Goal: Information Seeking & Learning: Learn about a topic

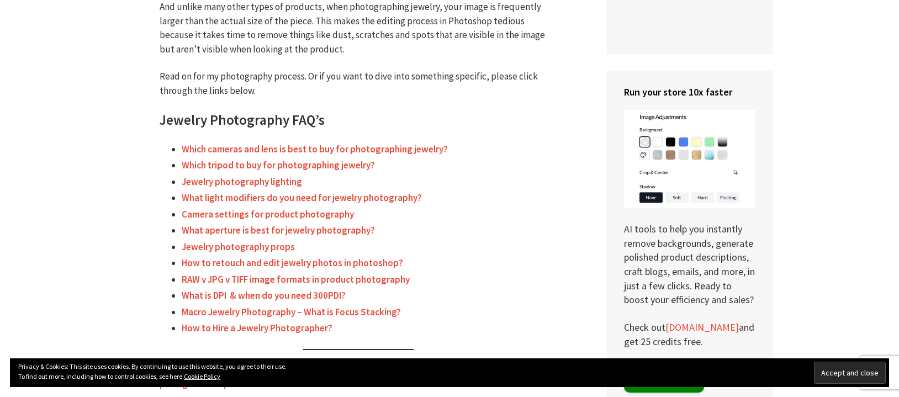
scroll to position [416, 0]
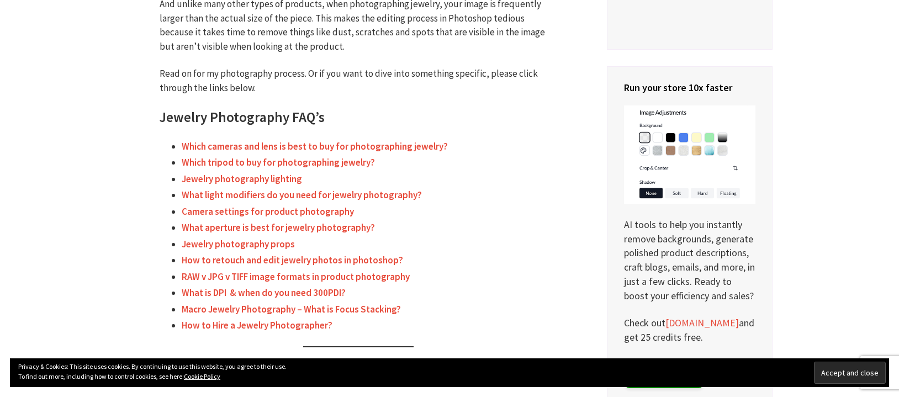
click at [298, 146] on link "Which cameras and lens is best to buy for photographing jewelry?" at bounding box center [315, 146] width 266 height 13
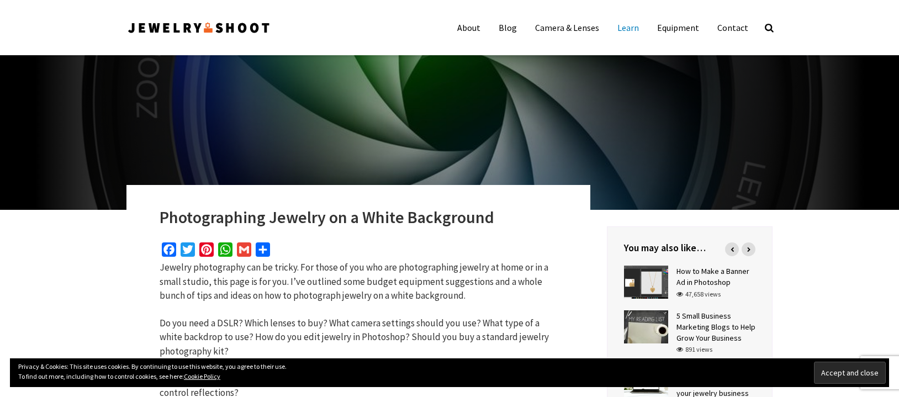
click at [632, 27] on link "Learn" at bounding box center [628, 28] width 38 height 22
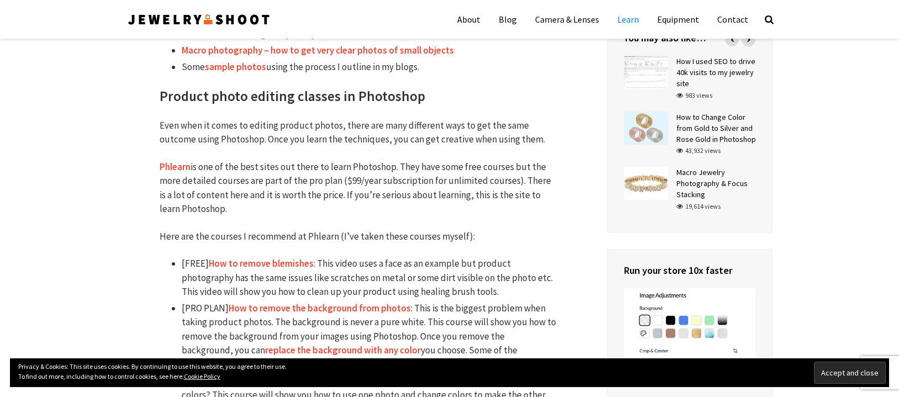
scroll to position [599, 0]
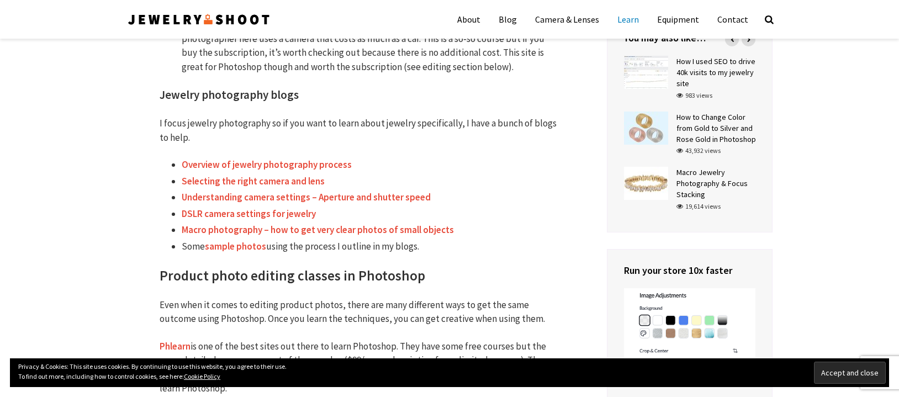
click at [323, 165] on link "Overview of jewelry photography process" at bounding box center [267, 165] width 170 height 13
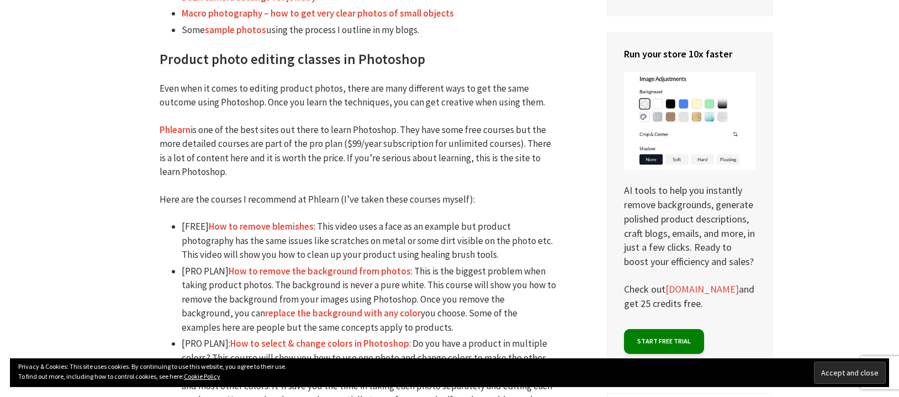
scroll to position [988, 0]
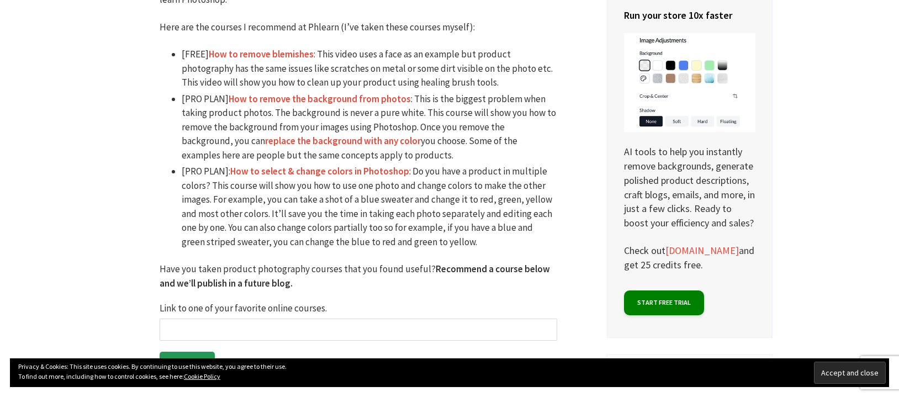
click at [386, 172] on link "How to select & change colors in Photoshop" at bounding box center [319, 171] width 179 height 13
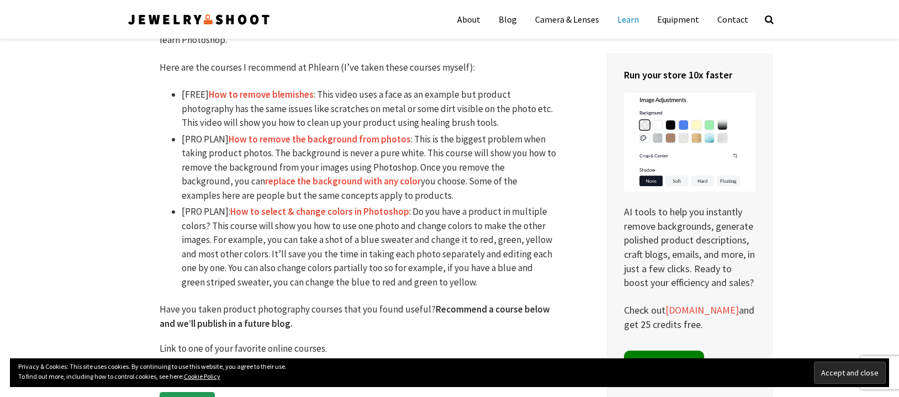
scroll to position [919, 0]
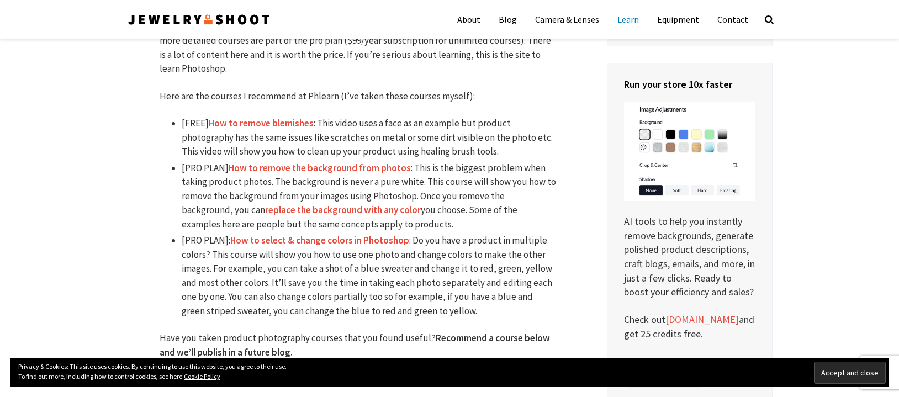
click at [286, 124] on link "How to remove blemishes" at bounding box center [261, 123] width 105 height 13
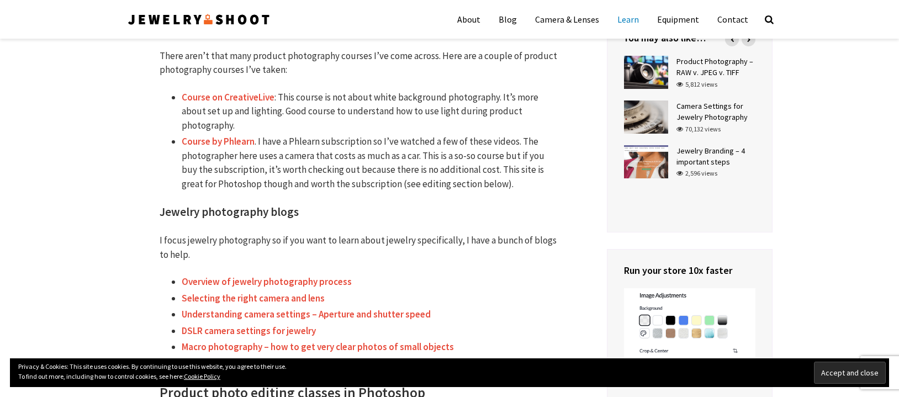
scroll to position [453, 0]
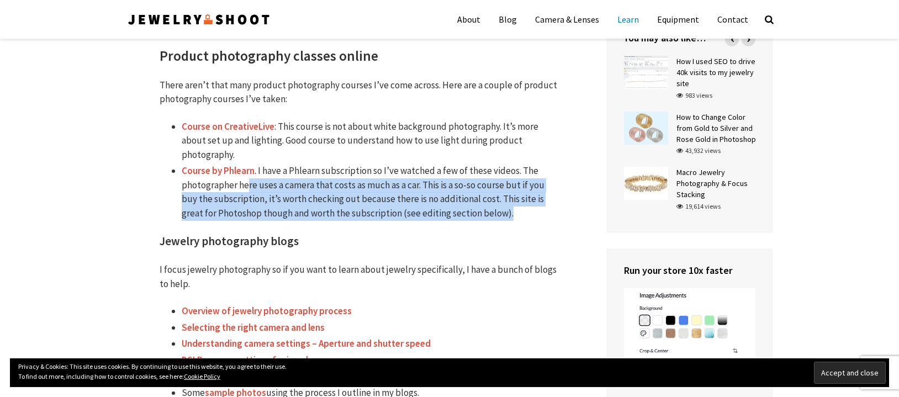
drag, startPoint x: 247, startPoint y: 189, endPoint x: 541, endPoint y: 220, distance: 295.4
click at [542, 219] on li "Course by Phlearn . I have a Phlearn subscription so I’ve watched a few of thes…" at bounding box center [370, 192] width 376 height 56
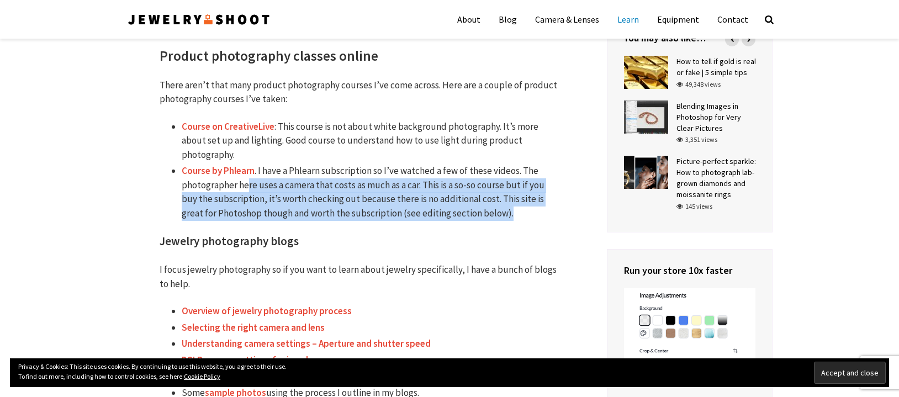
click at [541, 220] on li "Course by Phlearn . I have a Phlearn subscription so I’ve watched a few of thes…" at bounding box center [370, 192] width 376 height 56
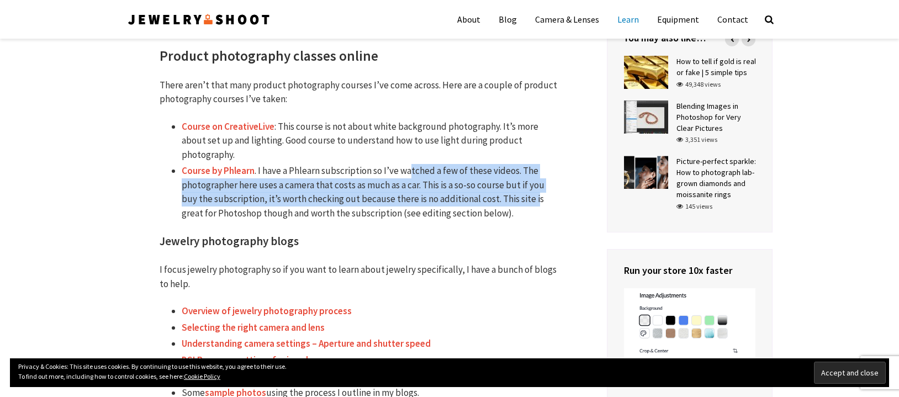
drag, startPoint x: 535, startPoint y: 201, endPoint x: 411, endPoint y: 169, distance: 127.3
click at [411, 169] on li "Course by Phlearn . I have a Phlearn subscription so I’ve watched a few of thes…" at bounding box center [370, 192] width 376 height 56
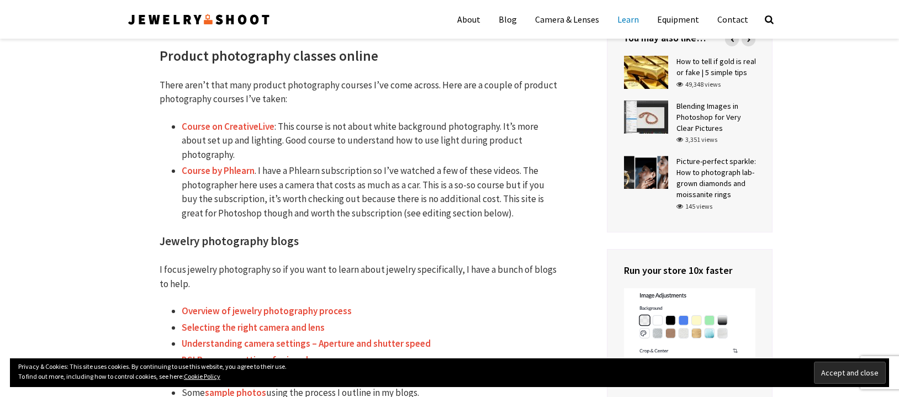
click at [490, 205] on li "Course by Phlearn . I have a Phlearn subscription so I’ve watched a few of thes…" at bounding box center [370, 192] width 376 height 56
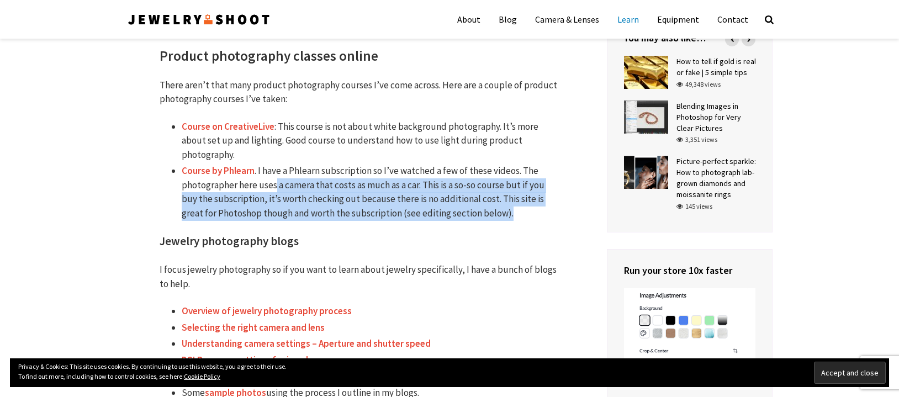
drag, startPoint x: 519, startPoint y: 215, endPoint x: 277, endPoint y: 178, distance: 244.7
click at [276, 178] on li "Course by Phlearn . I have a Phlearn subscription so I’ve watched a few of thes…" at bounding box center [370, 192] width 376 height 56
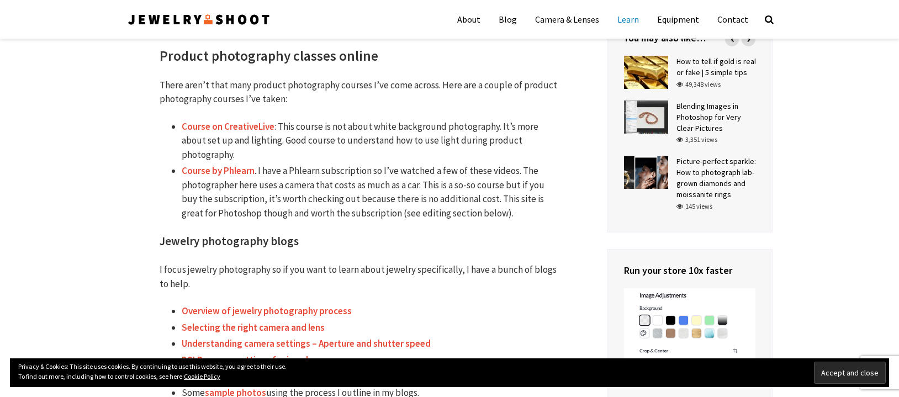
click at [285, 222] on div "Facebook Twitter Pinterest WhatsApp Gmail Share I’ve been photographing product…" at bounding box center [359, 350] width 398 height 1120
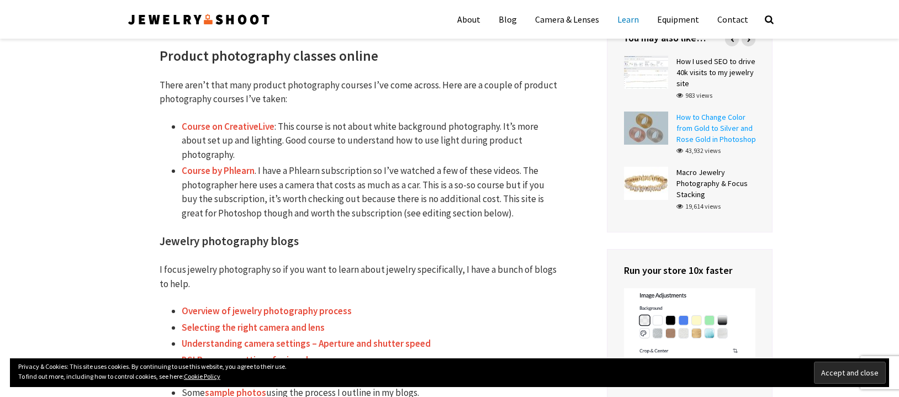
click at [699, 128] on link "How to Change Color from Gold to Silver and Rose Gold in Photoshop" at bounding box center [717, 128] width 80 height 32
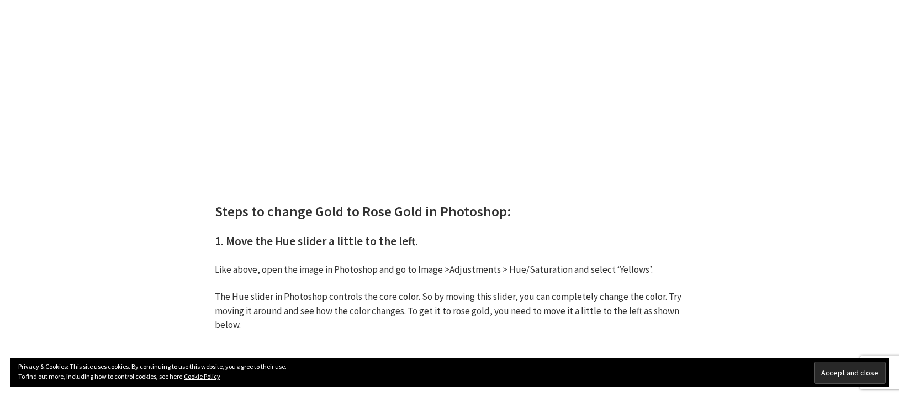
scroll to position [3058, 0]
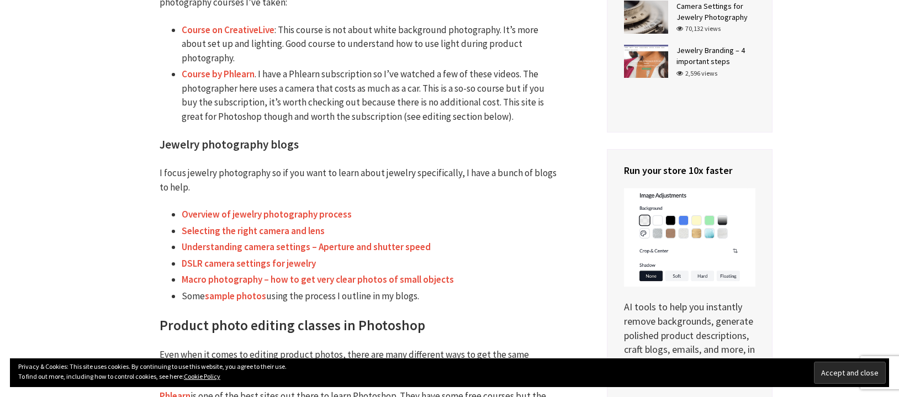
scroll to position [553, 0]
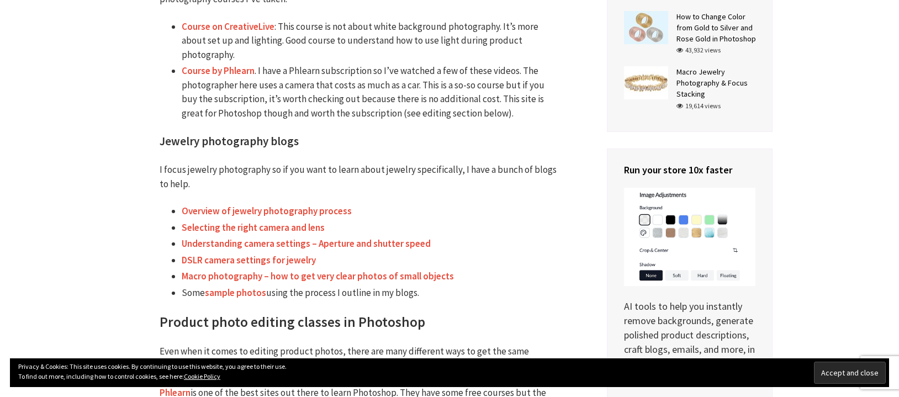
click at [239, 293] on link "sample photos" at bounding box center [235, 293] width 61 height 13
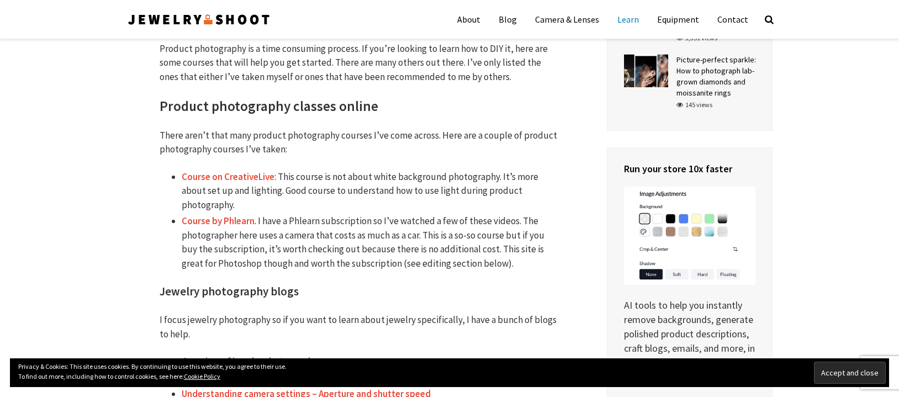
scroll to position [0, 0]
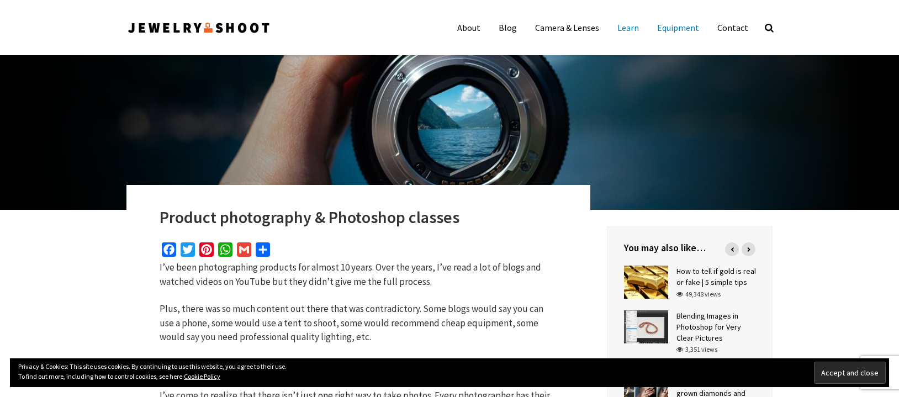
click at [684, 28] on link "Equipment" at bounding box center [678, 28] width 59 height 22
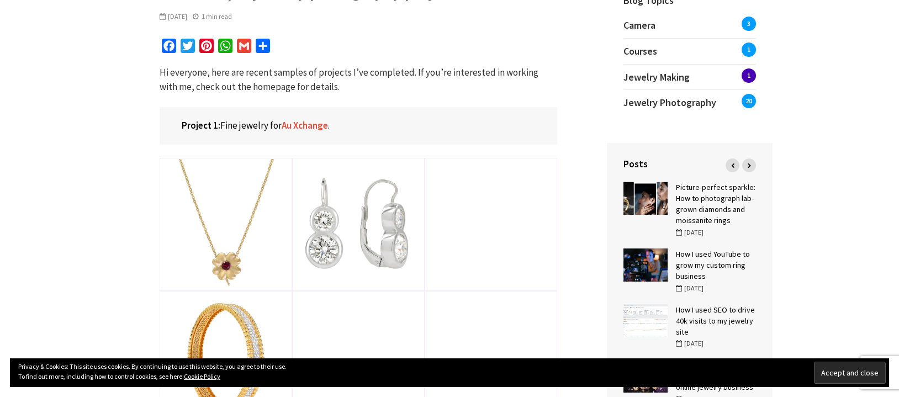
scroll to position [424, 0]
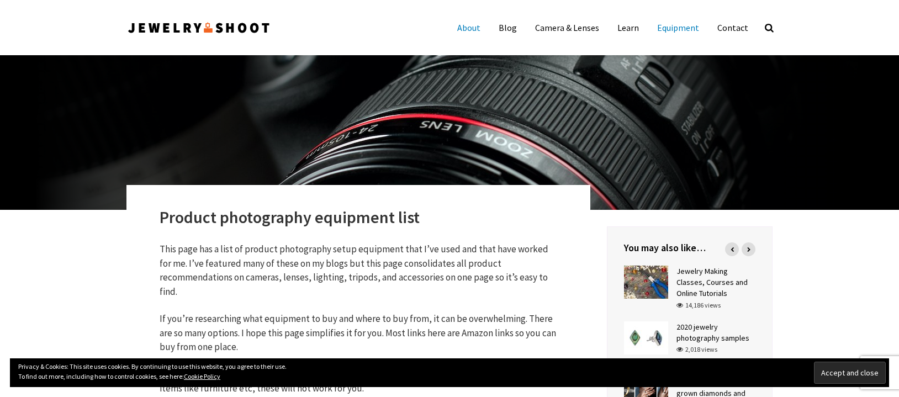
click at [483, 29] on link "About" at bounding box center [469, 28] width 40 height 22
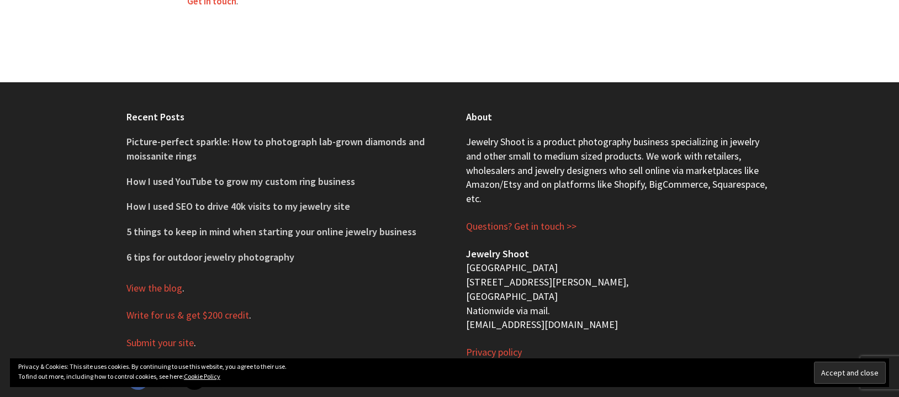
scroll to position [807, 0]
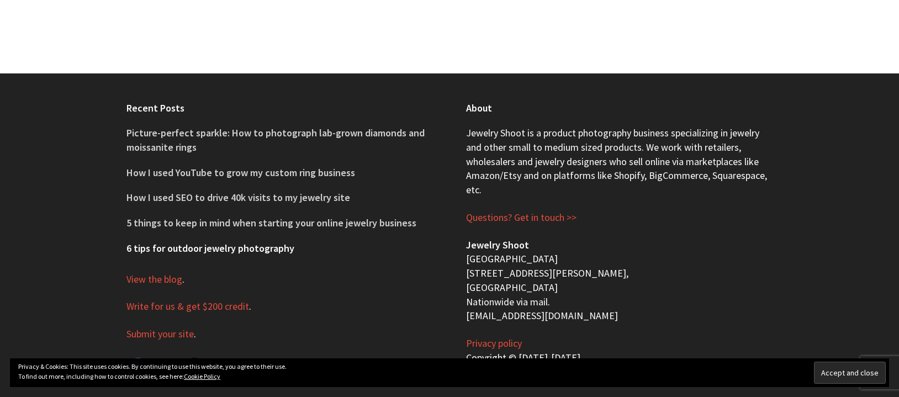
click at [291, 242] on link "6 tips for outdoor jewelry photography" at bounding box center [210, 248] width 168 height 13
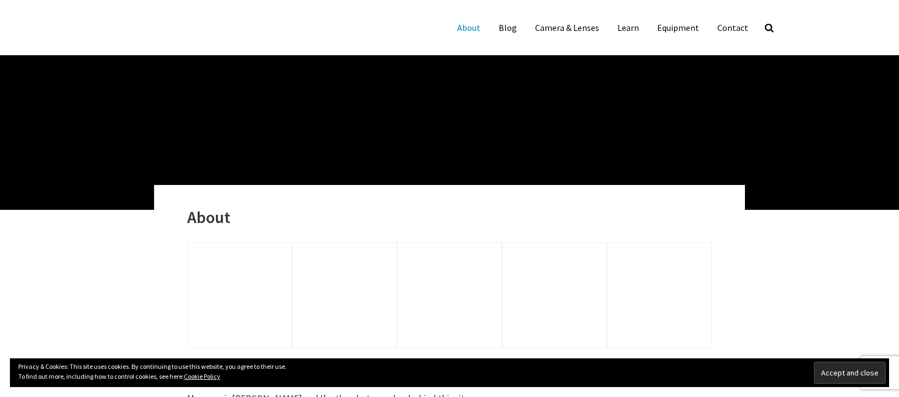
scroll to position [807, 0]
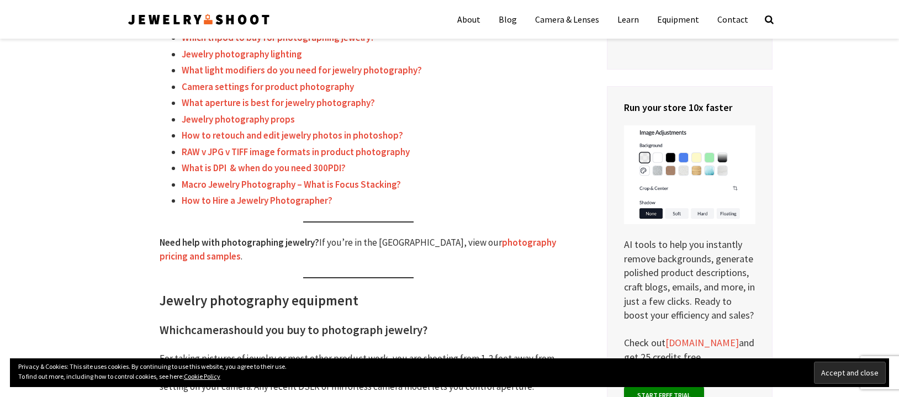
scroll to position [538, 0]
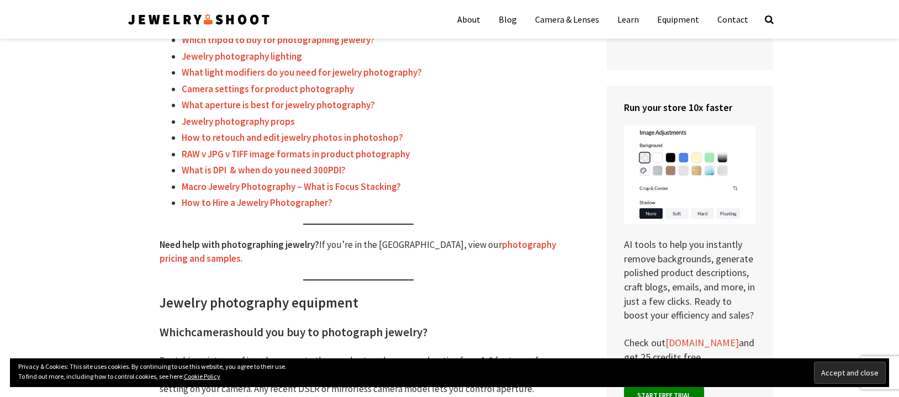
click at [448, 245] on link "photography pricing and samples" at bounding box center [358, 252] width 397 height 27
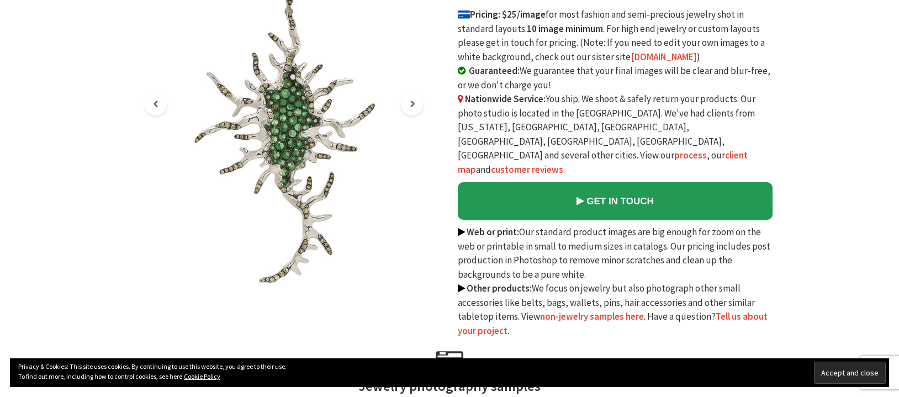
scroll to position [161, 0]
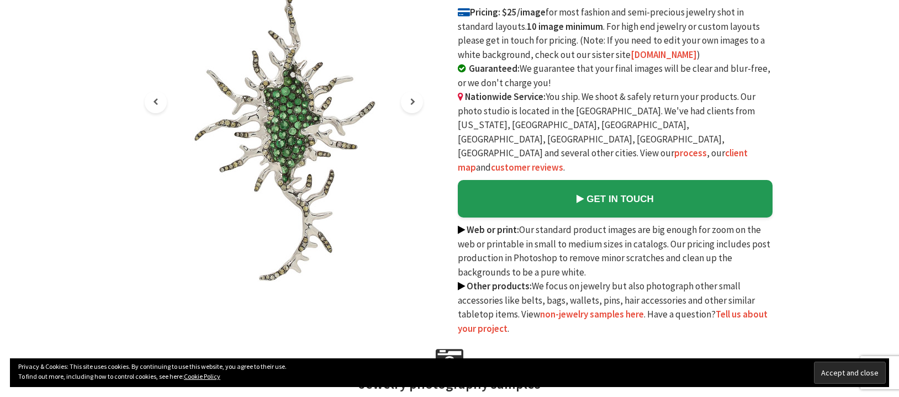
click at [416, 107] on div at bounding box center [412, 102] width 22 height 22
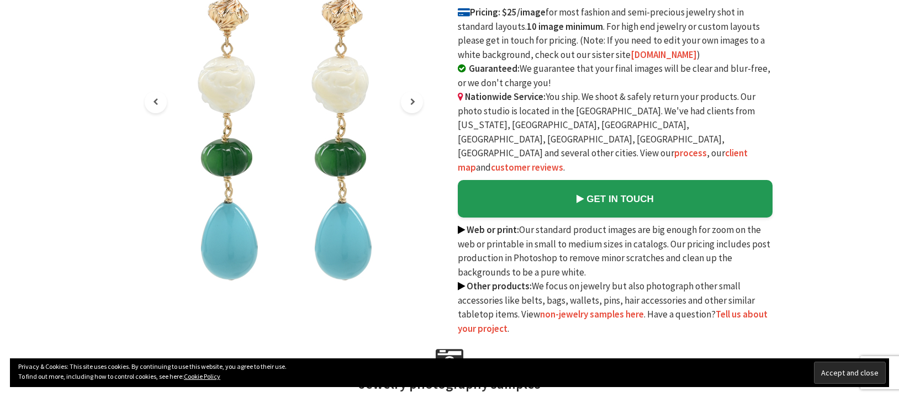
click at [416, 107] on div at bounding box center [412, 102] width 22 height 22
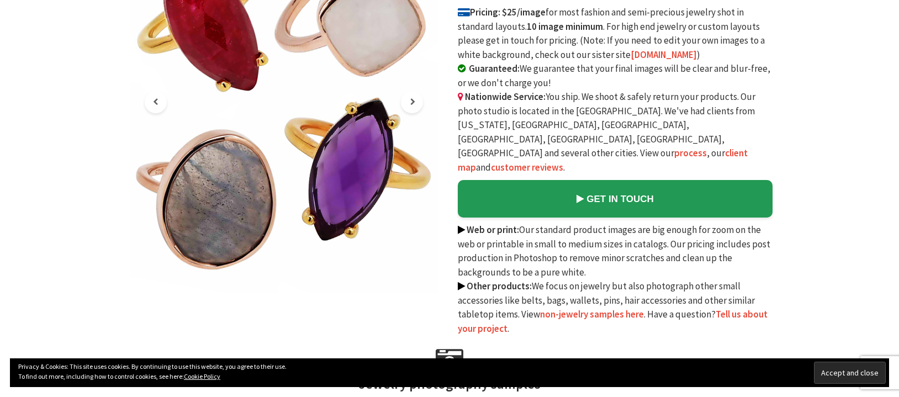
click at [416, 107] on div at bounding box center [412, 102] width 22 height 22
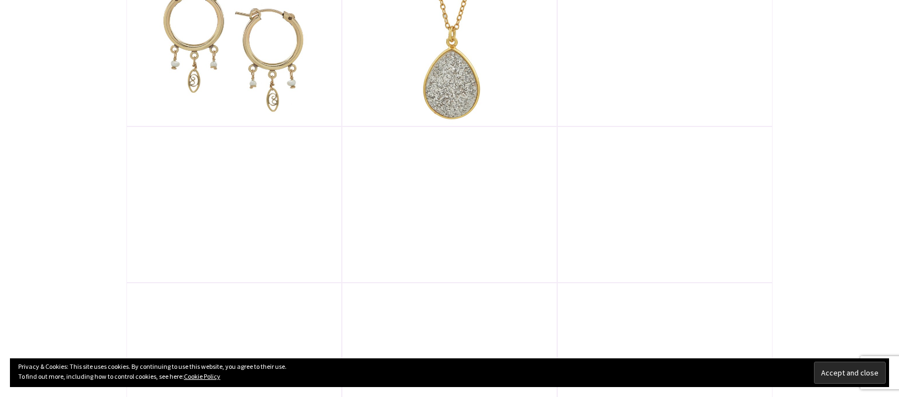
scroll to position [2471, 0]
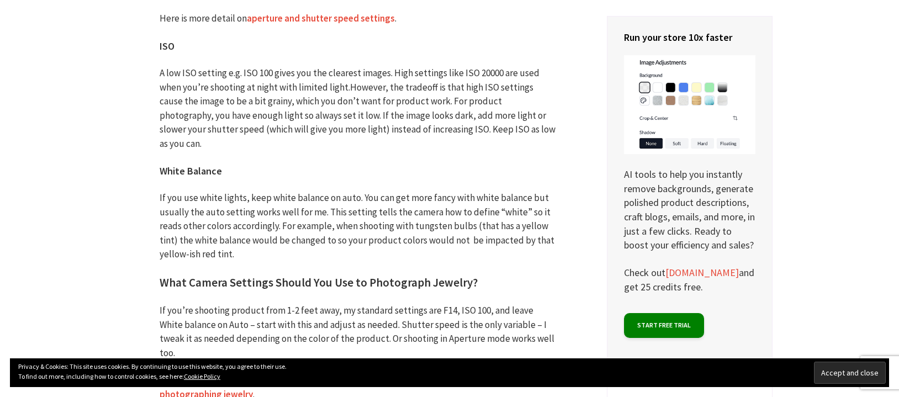
scroll to position [5083, 0]
